Goal: Complete application form: Complete application form

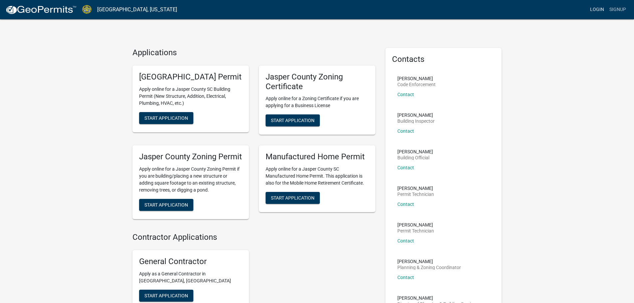
click at [597, 11] on link "Login" at bounding box center [597, 9] width 19 height 13
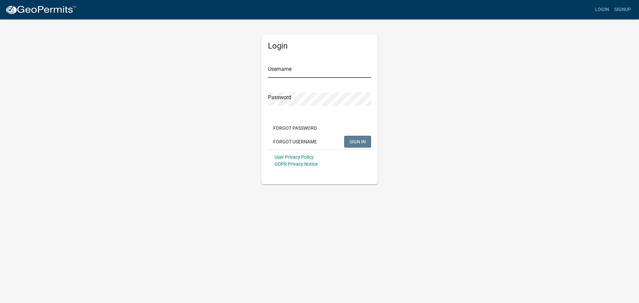
type input "montna78"
click at [365, 143] on span "SIGN IN" at bounding box center [358, 141] width 16 height 5
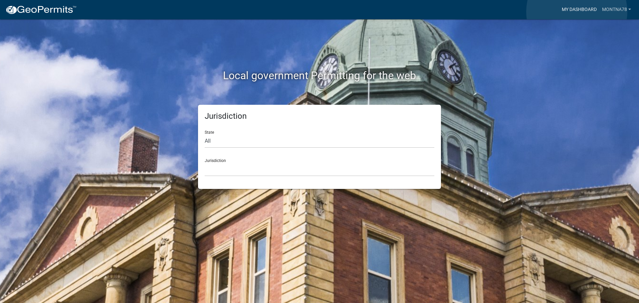
click at [577, 12] on link "My Dashboard" at bounding box center [580, 9] width 40 height 13
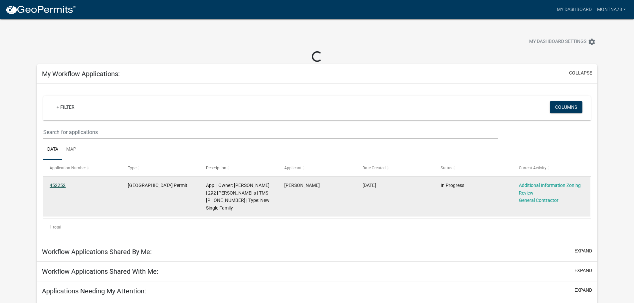
click at [62, 185] on link "452252" at bounding box center [58, 185] width 16 height 5
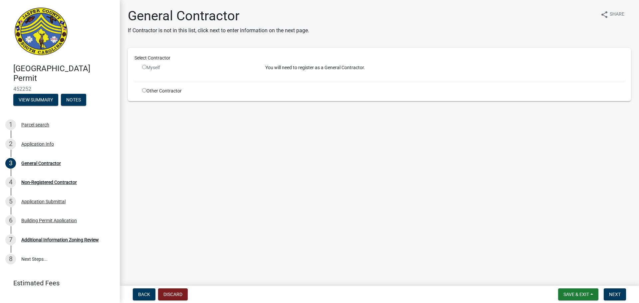
click at [146, 66] on input "radio" at bounding box center [144, 67] width 4 height 4
click at [145, 67] on input "radio" at bounding box center [144, 67] width 4 height 4
click at [144, 68] on input "radio" at bounding box center [144, 67] width 4 height 4
click at [145, 68] on input "radio" at bounding box center [144, 67] width 4 height 4
click at [145, 67] on input "radio" at bounding box center [144, 67] width 4 height 4
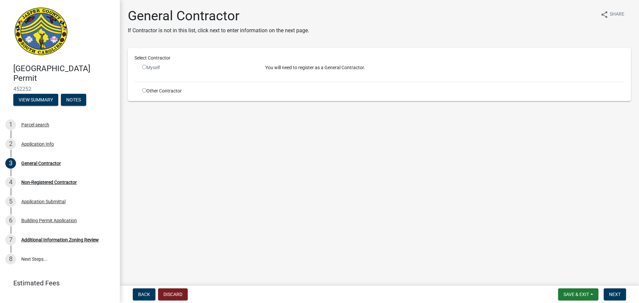
click at [145, 67] on input "radio" at bounding box center [144, 67] width 4 height 4
radio input "false"
click at [45, 124] on div "Parcel search" at bounding box center [35, 125] width 28 height 5
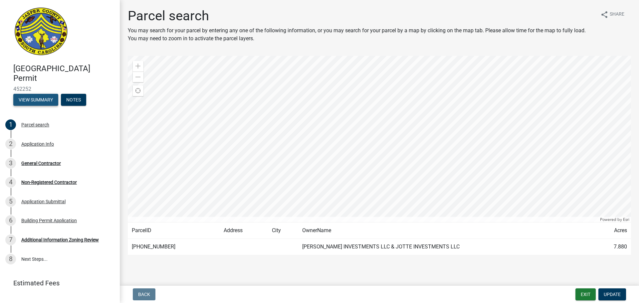
click at [47, 102] on button "View Summary" at bounding box center [35, 100] width 45 height 12
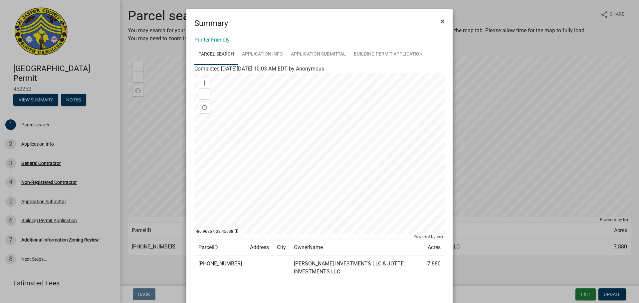
click at [441, 23] on span "×" at bounding box center [443, 21] width 4 height 9
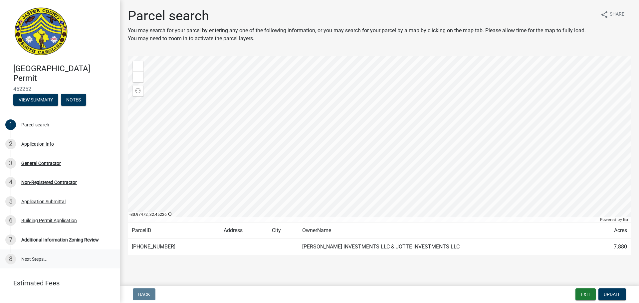
click at [36, 260] on link "8 Next Steps..." at bounding box center [60, 259] width 120 height 19
click at [34, 257] on link "8 Next Steps..." at bounding box center [60, 259] width 120 height 19
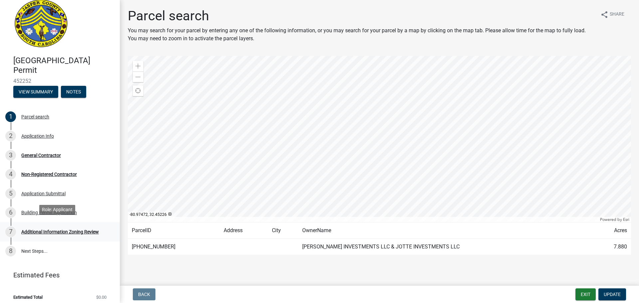
scroll to position [12, 0]
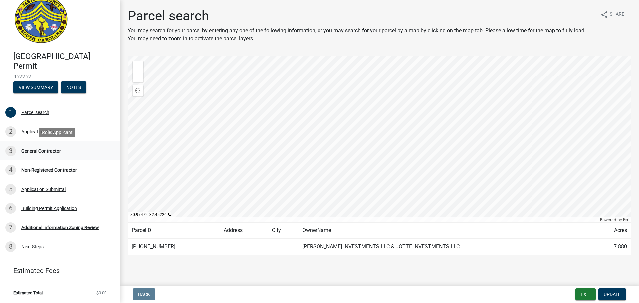
click at [36, 151] on div "General Contractor" at bounding box center [41, 151] width 40 height 5
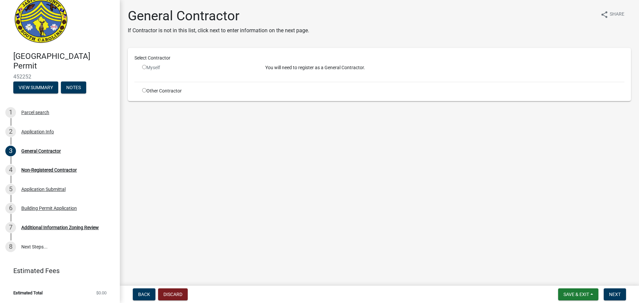
click at [145, 69] on input "radio" at bounding box center [144, 67] width 4 height 4
click at [145, 66] on input "radio" at bounding box center [144, 67] width 4 height 4
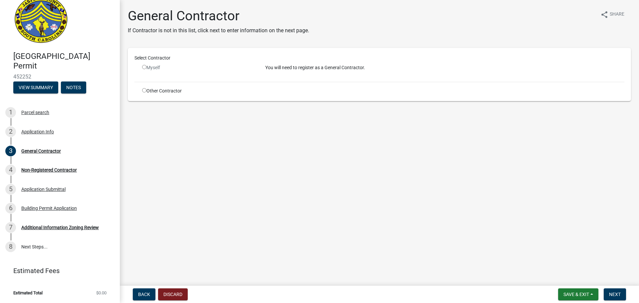
click at [145, 66] on input "radio" at bounding box center [144, 67] width 4 height 4
radio input "false"
click at [71, 171] on div "Non-Registered Contractor" at bounding box center [49, 170] width 56 height 5
click at [59, 172] on div "Non-Registered Contractor" at bounding box center [49, 170] width 56 height 5
click at [54, 168] on div "Non-Registered Contractor" at bounding box center [49, 170] width 56 height 5
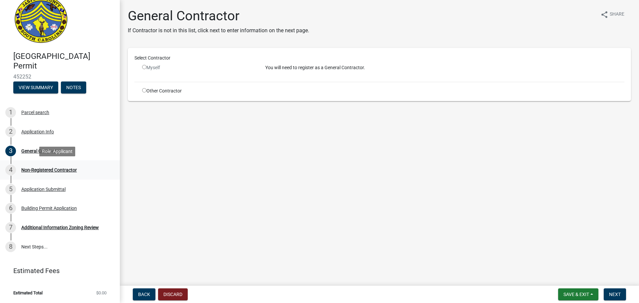
click at [53, 168] on div "Non-Registered Contractor" at bounding box center [49, 170] width 56 height 5
click at [52, 169] on div "Non-Registered Contractor" at bounding box center [49, 170] width 56 height 5
click at [63, 227] on div "Additional Information Zoning Review" at bounding box center [60, 227] width 78 height 5
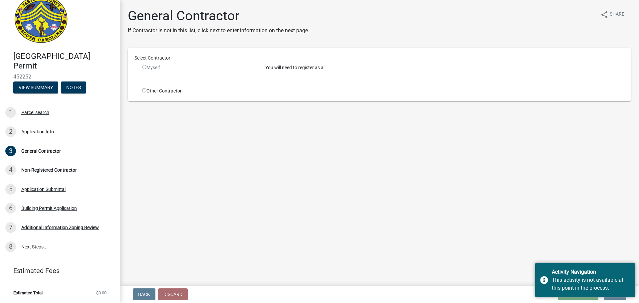
click at [312, 67] on p "You will need to register as a ." at bounding box center [444, 67] width 359 height 7
drag, startPoint x: 328, startPoint y: 66, endPoint x: 265, endPoint y: 69, distance: 63.0
click at [265, 69] on p "You will need to register as a ." at bounding box center [444, 67] width 359 height 7
click at [265, 68] on p "You will need to register as a ." at bounding box center [444, 67] width 359 height 7
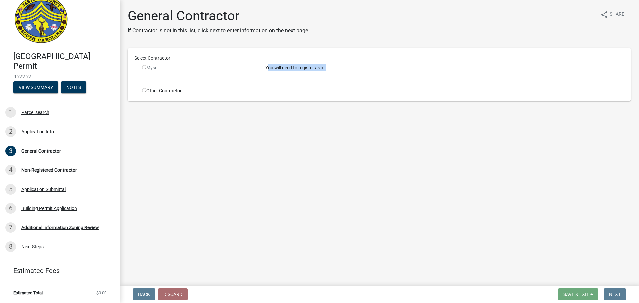
drag, startPoint x: 267, startPoint y: 67, endPoint x: 337, endPoint y: 75, distance: 70.8
click at [337, 75] on div "You will need to register as a ." at bounding box center [444, 70] width 369 height 12
click at [33, 227] on div "Additional Information Zoning Review" at bounding box center [60, 227] width 78 height 5
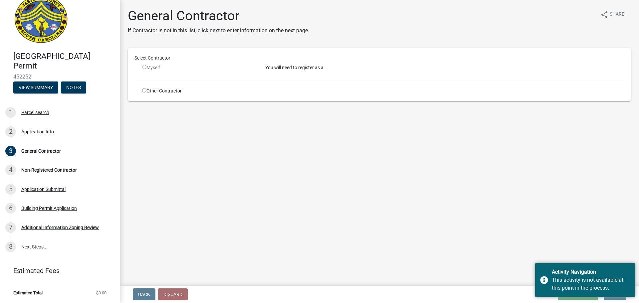
click at [459, 257] on main "General Contractor If Contractor is not in this list, click next to enter infor…" at bounding box center [380, 141] width 520 height 283
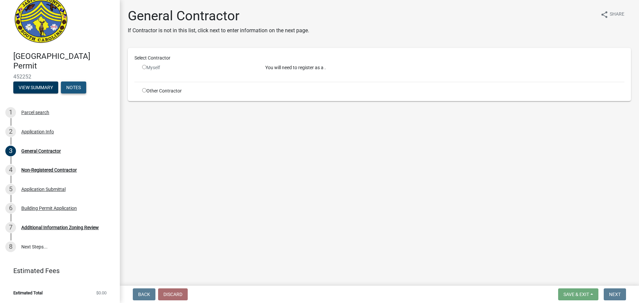
click at [72, 85] on button "Notes" at bounding box center [73, 88] width 25 height 12
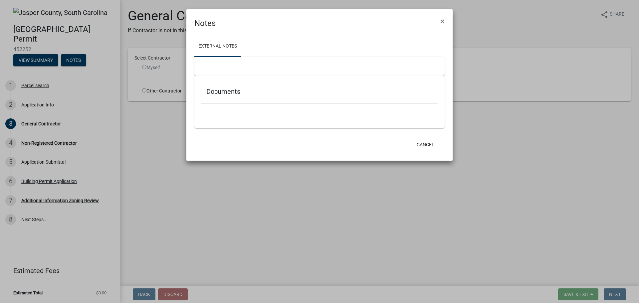
scroll to position [0, 0]
click at [442, 22] on span "×" at bounding box center [443, 21] width 4 height 9
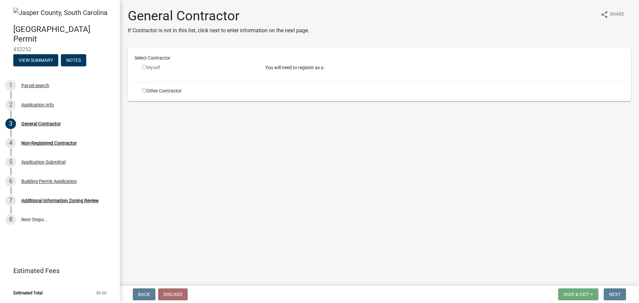
click at [209, 65] on div "Myself" at bounding box center [198, 67] width 113 height 7
click at [213, 70] on div "Myself" at bounding box center [198, 67] width 113 height 7
click at [342, 82] on div "Select Contractor Myself You will need to register as a . Other Contractor" at bounding box center [380, 75] width 490 height 40
click at [319, 72] on div "You will need to register as a ." at bounding box center [444, 70] width 369 height 12
click at [310, 69] on p "You will need to register as a ." at bounding box center [444, 67] width 359 height 7
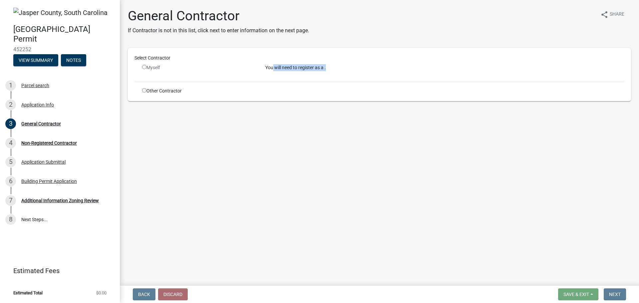
drag, startPoint x: 272, startPoint y: 68, endPoint x: 333, endPoint y: 68, distance: 60.3
click at [333, 68] on p "You will need to register as a ." at bounding box center [444, 67] width 359 height 7
drag, startPoint x: 330, startPoint y: 68, endPoint x: 239, endPoint y: 66, distance: 90.6
click at [330, 68] on p "You will need to register as a ." at bounding box center [444, 67] width 359 height 7
click at [48, 121] on div "3 General Contractor" at bounding box center [57, 124] width 104 height 11
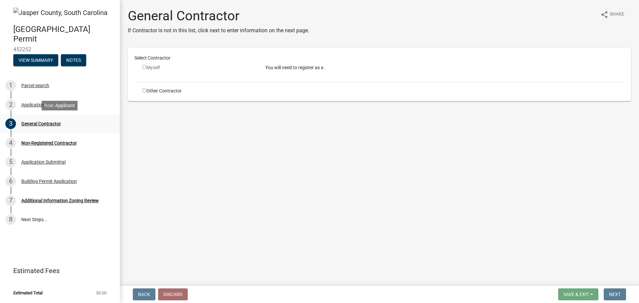
click at [48, 124] on div "General Contractor" at bounding box center [41, 124] width 40 height 5
click at [30, 104] on div "Application Info" at bounding box center [37, 105] width 33 height 5
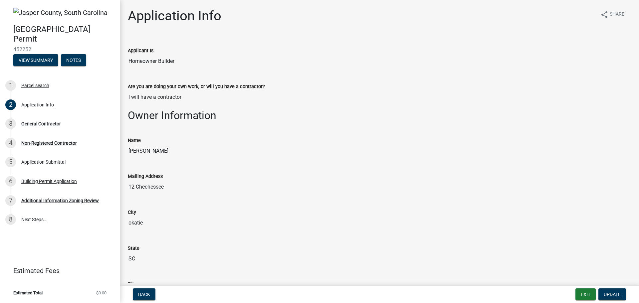
drag, startPoint x: 143, startPoint y: 97, endPoint x: 186, endPoint y: 98, distance: 42.7
click at [186, 98] on input "I will have a contractor" at bounding box center [380, 97] width 504 height 13
click at [149, 97] on input "I will have a contractor" at bounding box center [380, 97] width 504 height 13
click at [142, 96] on input "I will have a contractor" at bounding box center [380, 97] width 504 height 13
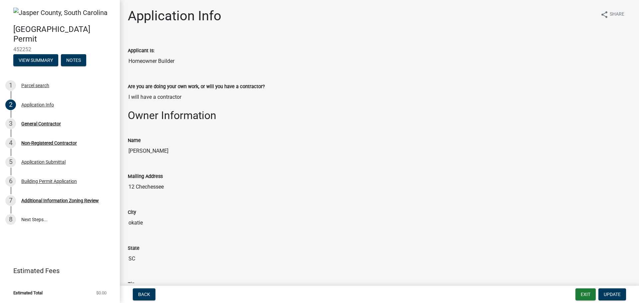
click at [136, 97] on input "I will have a contractor" at bounding box center [380, 97] width 504 height 13
click at [133, 97] on input "I will have a contractor" at bounding box center [380, 97] width 504 height 13
click at [131, 97] on input "I will have a contractor" at bounding box center [380, 97] width 504 height 13
drag, startPoint x: 128, startPoint y: 97, endPoint x: 235, endPoint y: 174, distance: 131.8
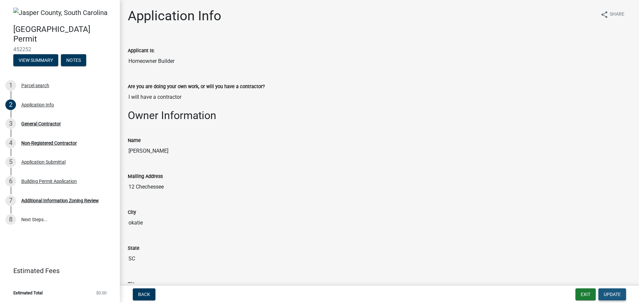
click at [616, 295] on span "Update" at bounding box center [612, 294] width 17 height 5
click at [610, 294] on span "Update" at bounding box center [612, 294] width 17 height 5
click at [175, 102] on input "I will have a contractor" at bounding box center [380, 97] width 504 height 13
drag, startPoint x: 142, startPoint y: 104, endPoint x: 148, endPoint y: 103, distance: 6.0
click at [148, 104] on input "I will have a contractor" at bounding box center [380, 97] width 504 height 13
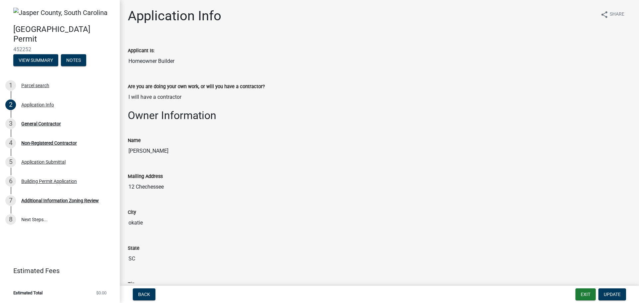
click at [150, 100] on input "I will have a contractor" at bounding box center [380, 97] width 504 height 13
click at [179, 101] on input "I will have a contractor" at bounding box center [380, 97] width 504 height 13
drag, startPoint x: 202, startPoint y: 107, endPoint x: 208, endPoint y: 108, distance: 6.7
click at [203, 107] on div "Are you are doing your own work, or will you have a contractor? I will have a c…" at bounding box center [380, 91] width 514 height 36
click at [214, 111] on h2 "Owner Information" at bounding box center [380, 115] width 504 height 13
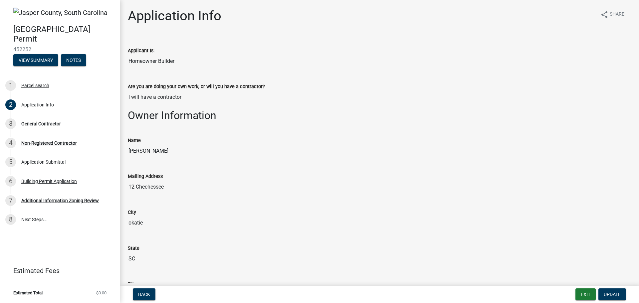
drag, startPoint x: 172, startPoint y: 103, endPoint x: 174, endPoint y: 247, distance: 144.2
click at [171, 244] on div "State [US_STATE]" at bounding box center [380, 250] width 504 height 31
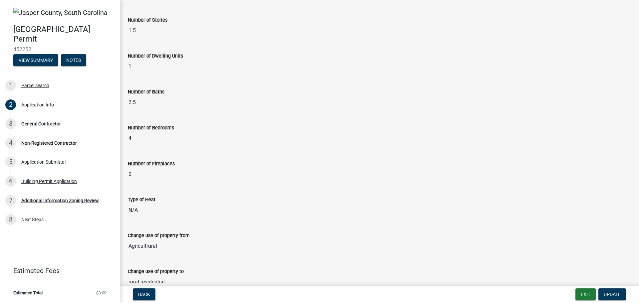
scroll to position [1229, 0]
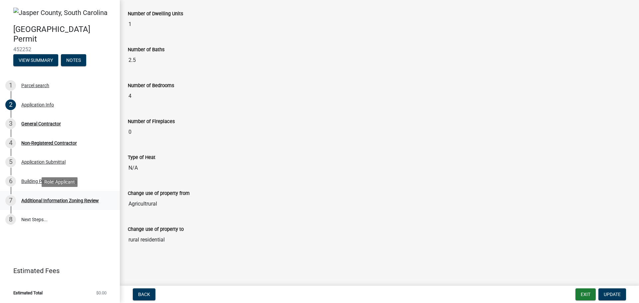
click at [41, 200] on div "Additional Information Zoning Review" at bounding box center [60, 201] width 78 height 5
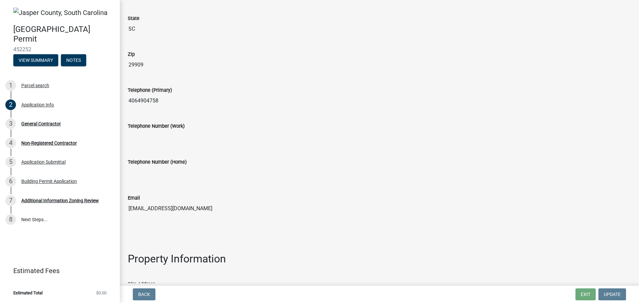
scroll to position [0, 0]
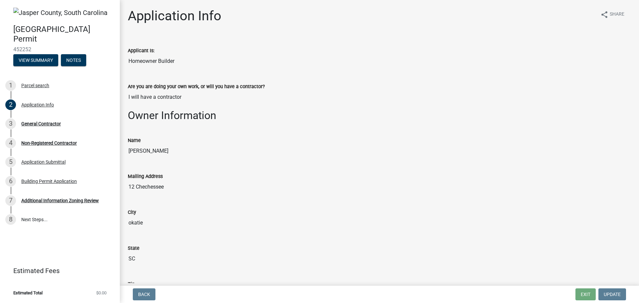
drag, startPoint x: 175, startPoint y: 97, endPoint x: 124, endPoint y: 54, distance: 67.4
drag, startPoint x: 179, startPoint y: 62, endPoint x: 106, endPoint y: 55, distance: 74.0
click at [106, 55] on div "[GEOGRAPHIC_DATA] Permit 452252 View Summary Notes 1 Parcel search 2 Applicatio…" at bounding box center [319, 151] width 639 height 303
click at [159, 49] on div "Applicant Is:" at bounding box center [380, 51] width 504 height 8
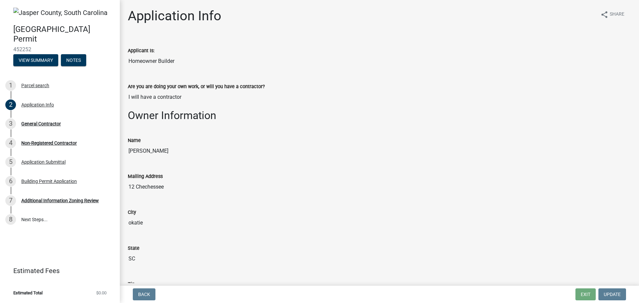
drag, startPoint x: 157, startPoint y: 53, endPoint x: 124, endPoint y: 49, distance: 32.8
click at [124, 49] on div "Applicant Is: Homeowner Builder" at bounding box center [380, 55] width 514 height 36
drag, startPoint x: 125, startPoint y: 17, endPoint x: 216, endPoint y: 104, distance: 126.5
click at [265, 89] on div "Are you are doing your own work, or will you have a contractor?" at bounding box center [380, 87] width 504 height 8
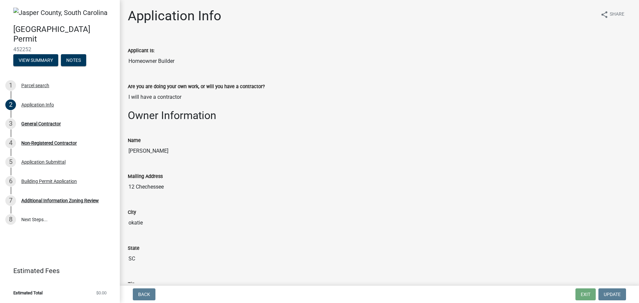
drag, startPoint x: 265, startPoint y: 86, endPoint x: 130, endPoint y: 65, distance: 136.9
drag, startPoint x: 163, startPoint y: 49, endPoint x: 114, endPoint y: 52, distance: 48.7
click at [114, 52] on div "[GEOGRAPHIC_DATA] Permit 452252 View Summary Notes 1 Parcel search 2 Applicatio…" at bounding box center [319, 151] width 639 height 303
click at [196, 138] on div "Name" at bounding box center [380, 141] width 504 height 8
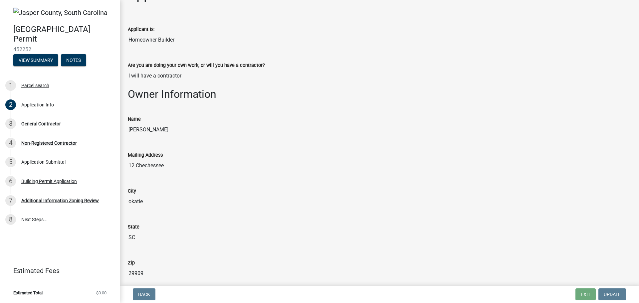
scroll to position [33, 0]
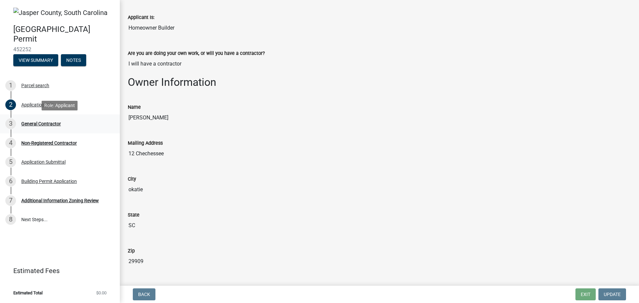
click at [31, 126] on div "General Contractor" at bounding box center [41, 124] width 40 height 5
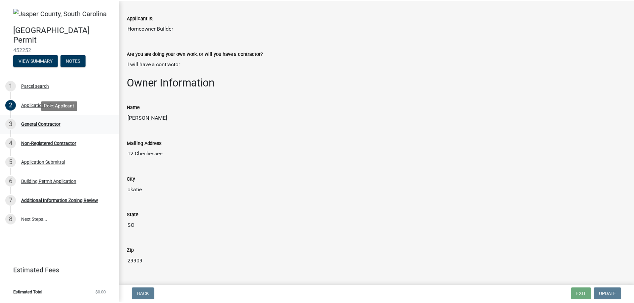
scroll to position [0, 0]
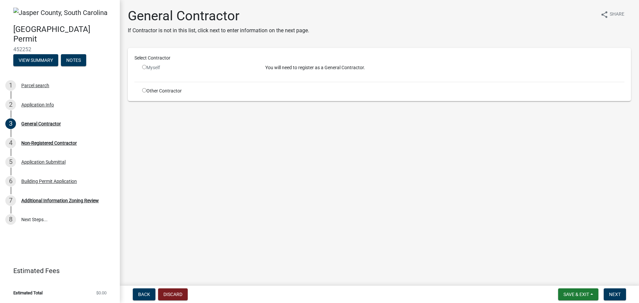
click at [144, 69] on input "radio" at bounding box center [144, 67] width 4 height 4
radio input "false"
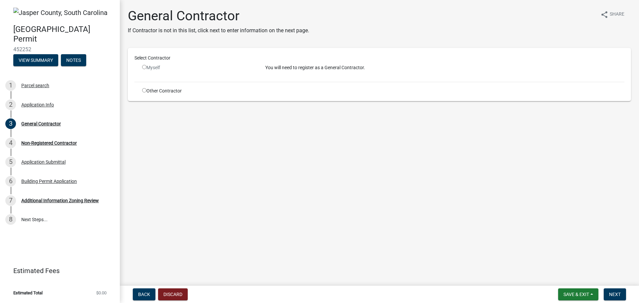
click at [149, 96] on div "Select Contractor Myself You will need to register as a General Contractor. Oth…" at bounding box center [380, 74] width 504 height 53
click at [174, 294] on button "Discard" at bounding box center [173, 295] width 30 height 12
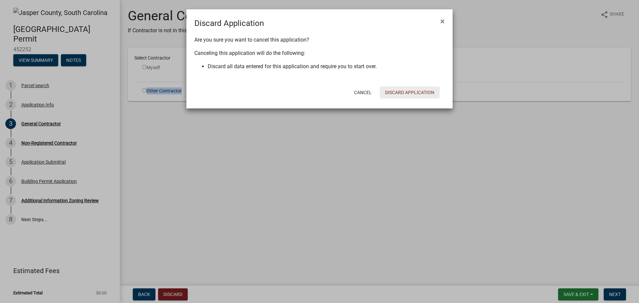
click at [418, 91] on button "Discard Application" at bounding box center [410, 93] width 60 height 12
